Goal: Obtain resource: Download file/media

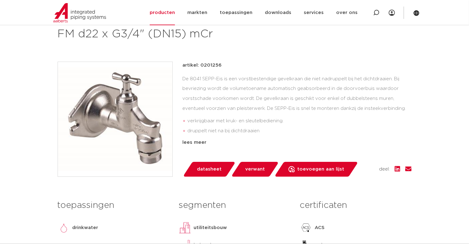
scroll to position [125, 0]
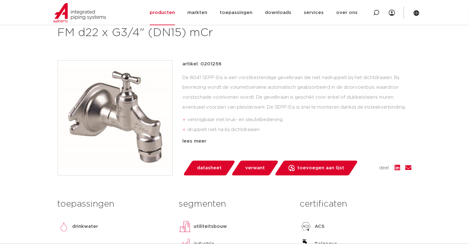
click at [209, 168] on span "datasheet" at bounding box center [209, 168] width 25 height 10
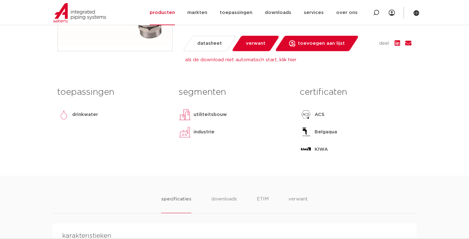
scroll to position [249, 0]
click at [223, 199] on li "downloads" at bounding box center [224, 205] width 26 height 18
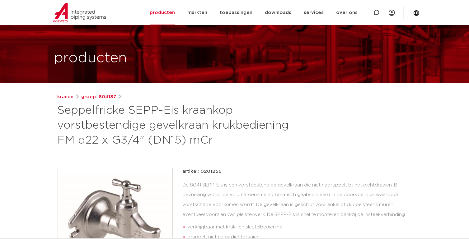
scroll to position [0, 0]
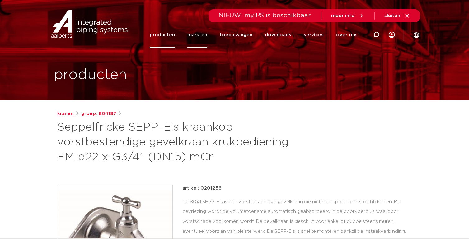
click at [205, 36] on link "markten" at bounding box center [197, 34] width 20 height 25
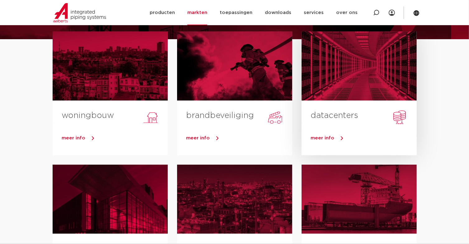
scroll to position [62, 0]
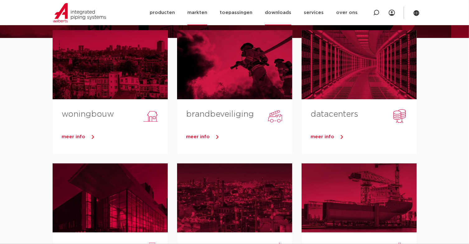
click at [283, 10] on link "downloads" at bounding box center [278, 12] width 26 height 25
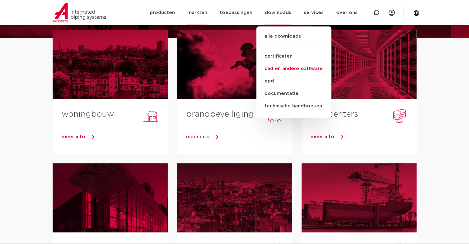
click at [278, 69] on link "cad en andere software" at bounding box center [294, 69] width 75 height 12
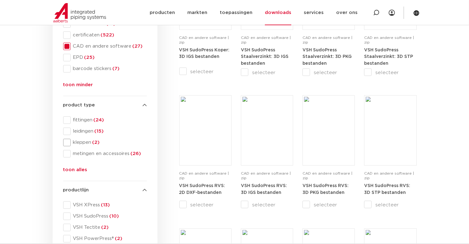
scroll to position [187, 0]
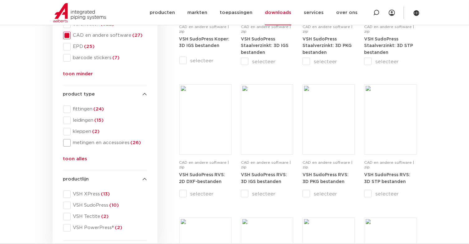
click at [69, 144] on span at bounding box center [66, 142] width 7 height 7
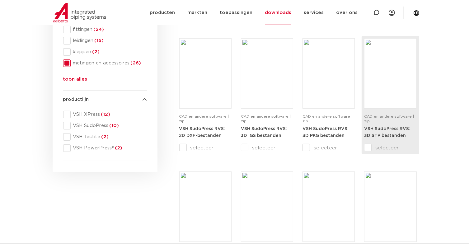
scroll to position [187, 0]
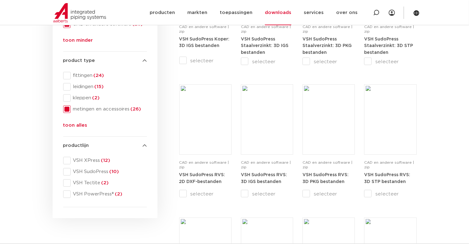
click at [77, 127] on button "toon alles" at bounding box center [75, 127] width 24 height 10
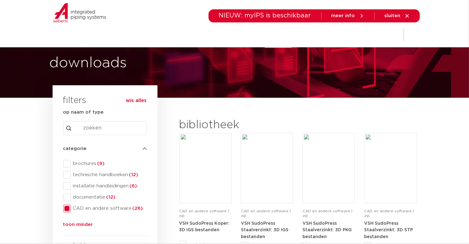
scroll to position [0, 0]
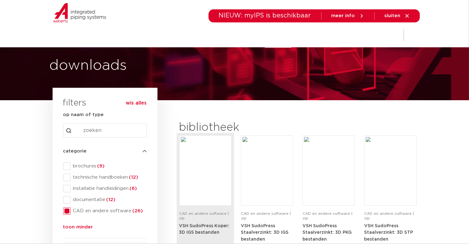
click at [206, 153] on img at bounding box center [205, 170] width 49 height 67
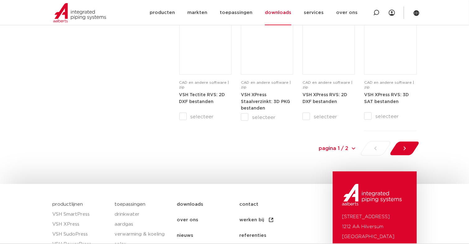
scroll to position [685, 0]
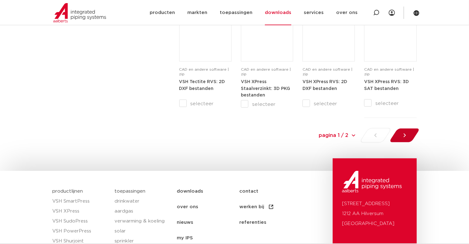
click at [405, 137] on icon at bounding box center [405, 136] width 2 height 4
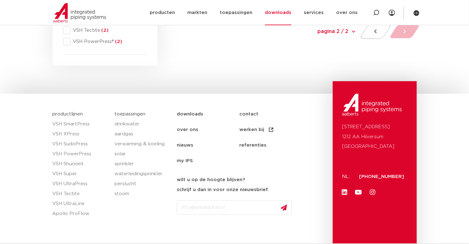
scroll to position [407, 0]
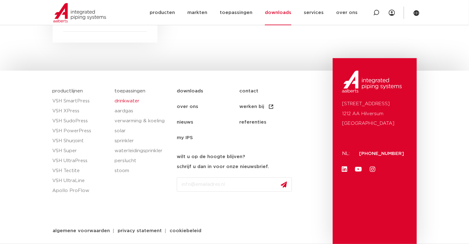
click at [132, 100] on link "drinkwater" at bounding box center [143, 101] width 56 height 10
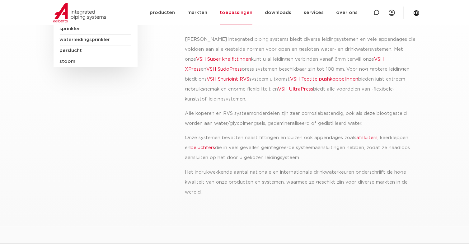
scroll to position [125, 0]
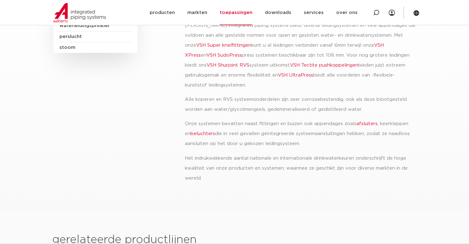
click at [201, 134] on link "beluchters" at bounding box center [203, 133] width 25 height 5
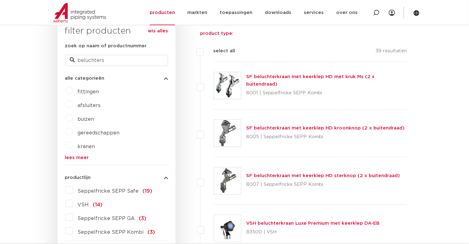
scroll to position [187, 0]
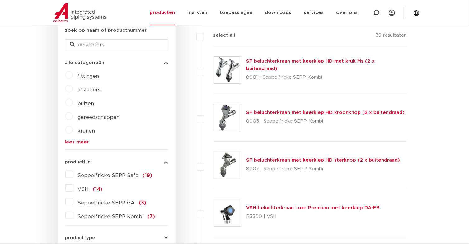
click at [275, 65] on link "SF beluchterkraan met keerklep HD met kruk Ms (2 x buitendraad)" at bounding box center [310, 65] width 129 height 12
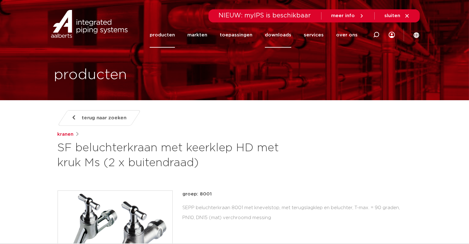
click at [282, 34] on link "downloads" at bounding box center [278, 34] width 26 height 25
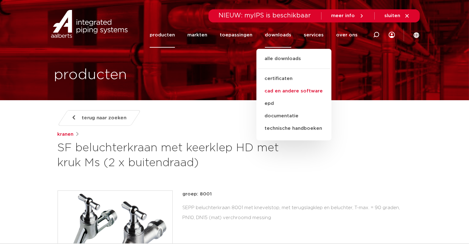
click at [286, 92] on link "cad en andere software" at bounding box center [294, 91] width 75 height 12
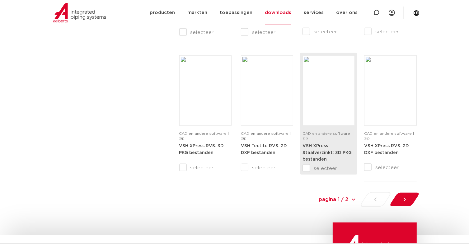
scroll to position [654, 0]
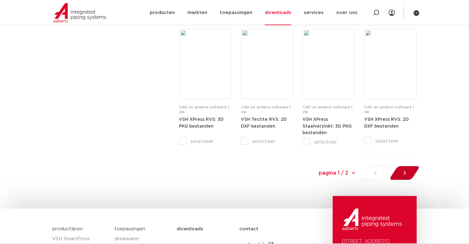
click at [406, 172] on icon at bounding box center [405, 173] width 6 height 6
